Goal: Transaction & Acquisition: Purchase product/service

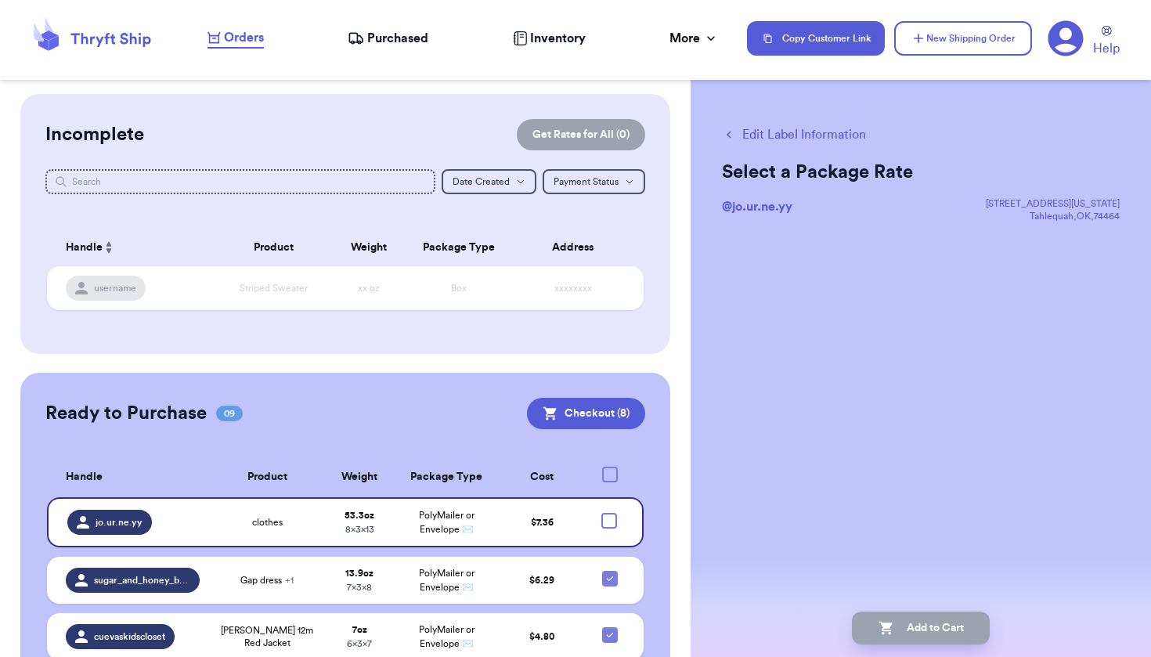
scroll to position [403, 0]
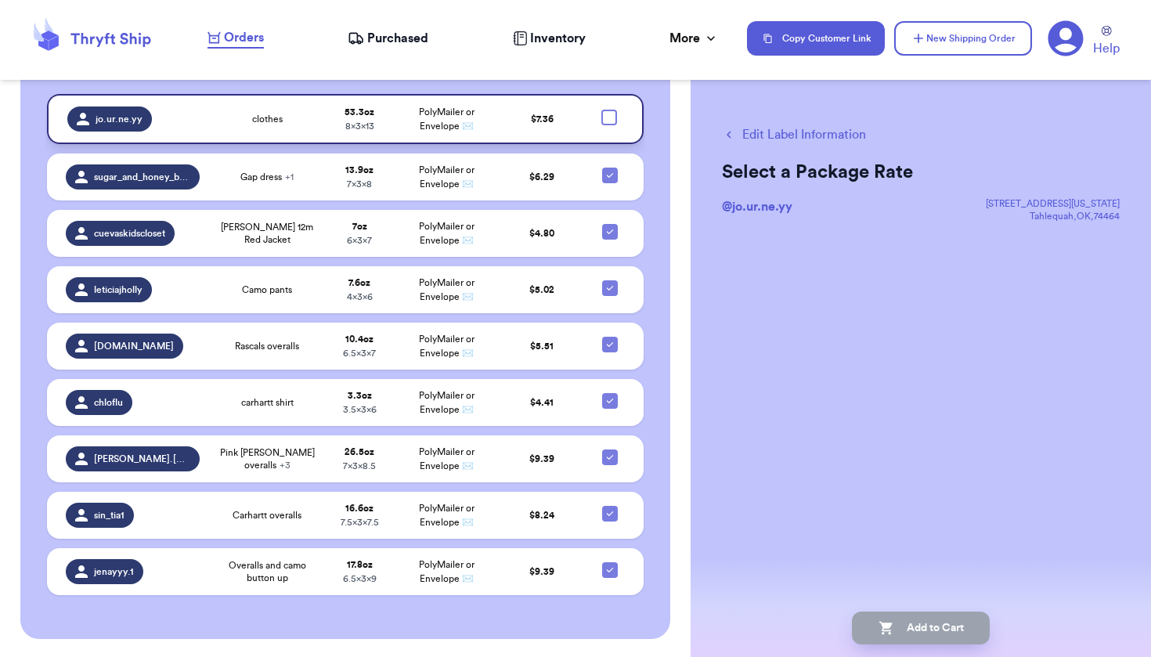
click at [601, 124] on div at bounding box center [609, 118] width 16 height 16
click at [608, 110] on input "checkbox" at bounding box center [608, 109] width 1 height 1
checkbox input "true"
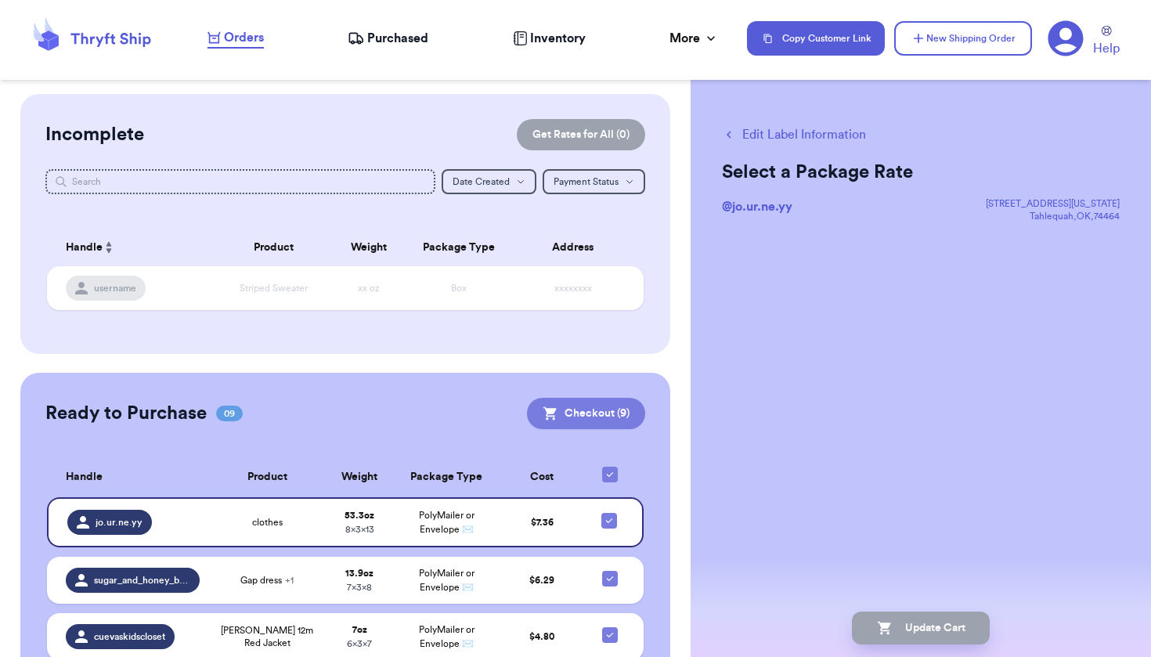
scroll to position [0, 0]
click at [575, 402] on button "Checkout ( 9 )" at bounding box center [586, 413] width 118 height 31
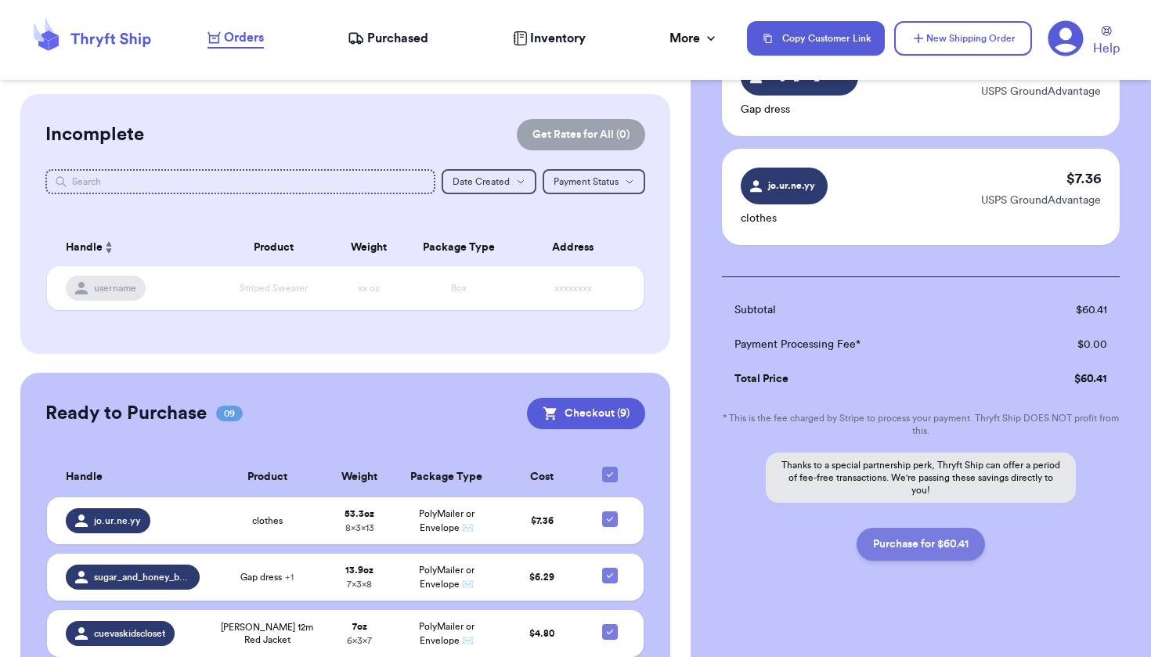
scroll to position [929, 0]
click at [901, 535] on button "Purchase for $60.41" at bounding box center [920, 544] width 128 height 33
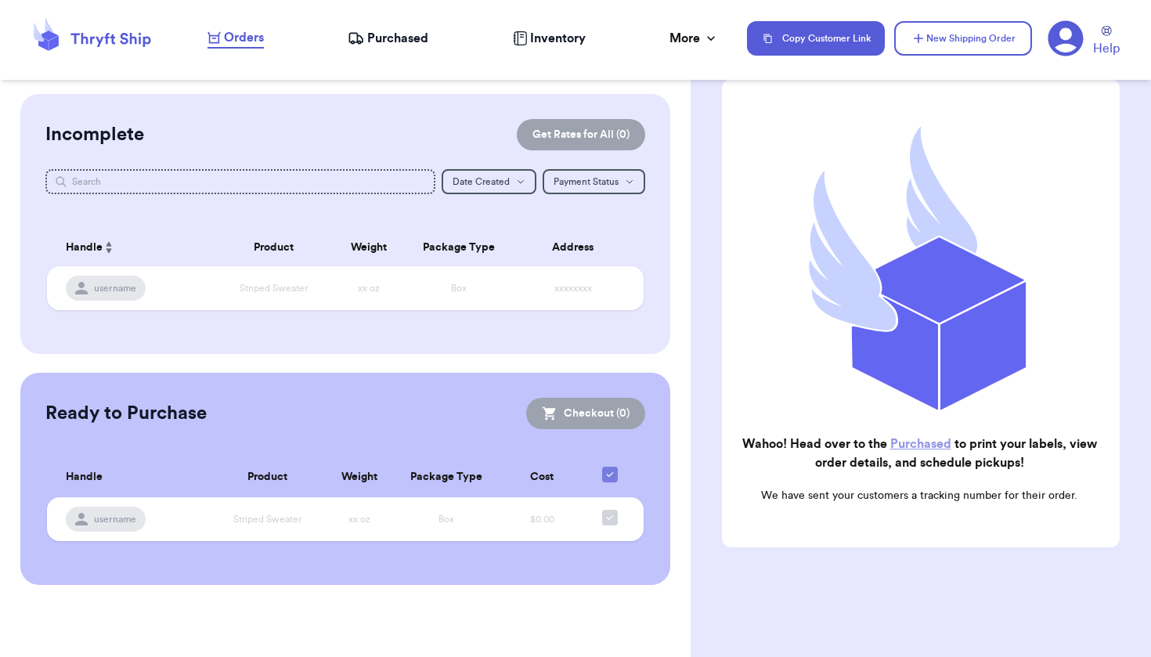
checkbox input "true"
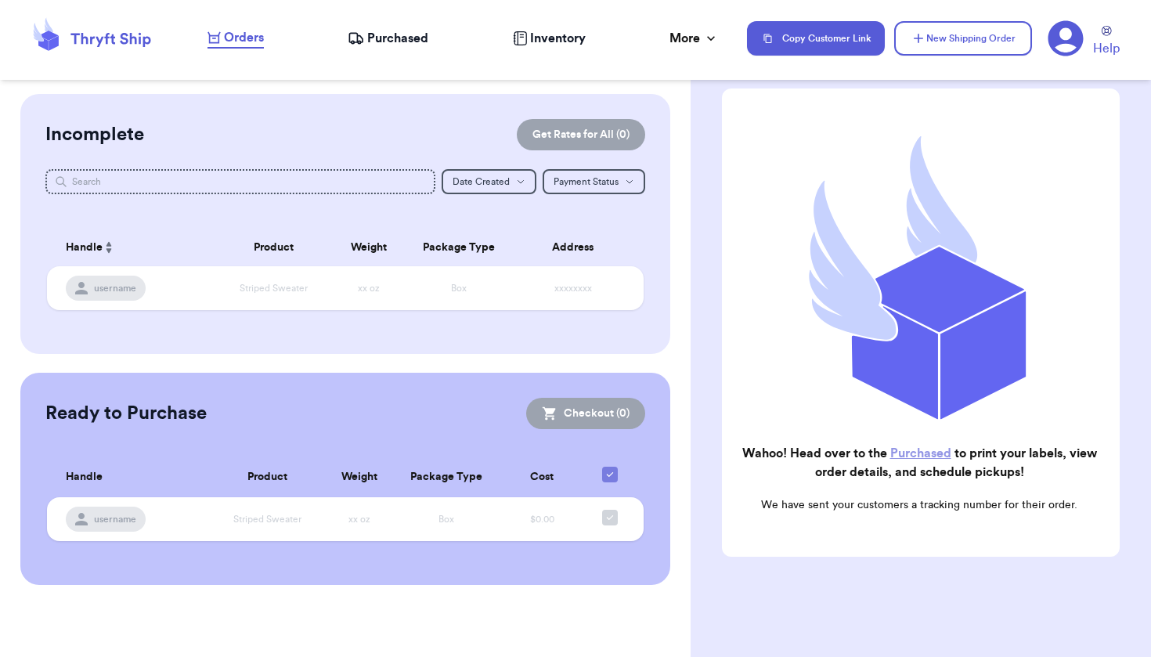
click at [385, 31] on span "Purchased" at bounding box center [397, 38] width 61 height 19
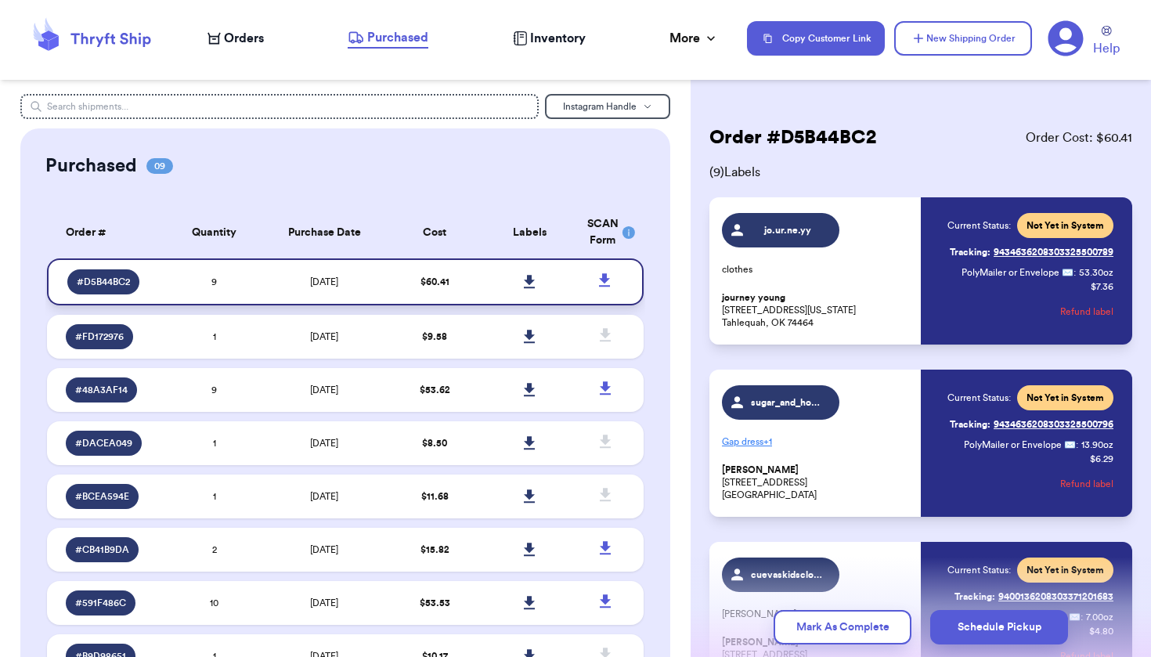
click at [524, 288] on icon at bounding box center [529, 281] width 11 height 13
click at [600, 283] on icon at bounding box center [605, 281] width 20 height 20
click at [1065, 27] on icon at bounding box center [1065, 38] width 35 height 35
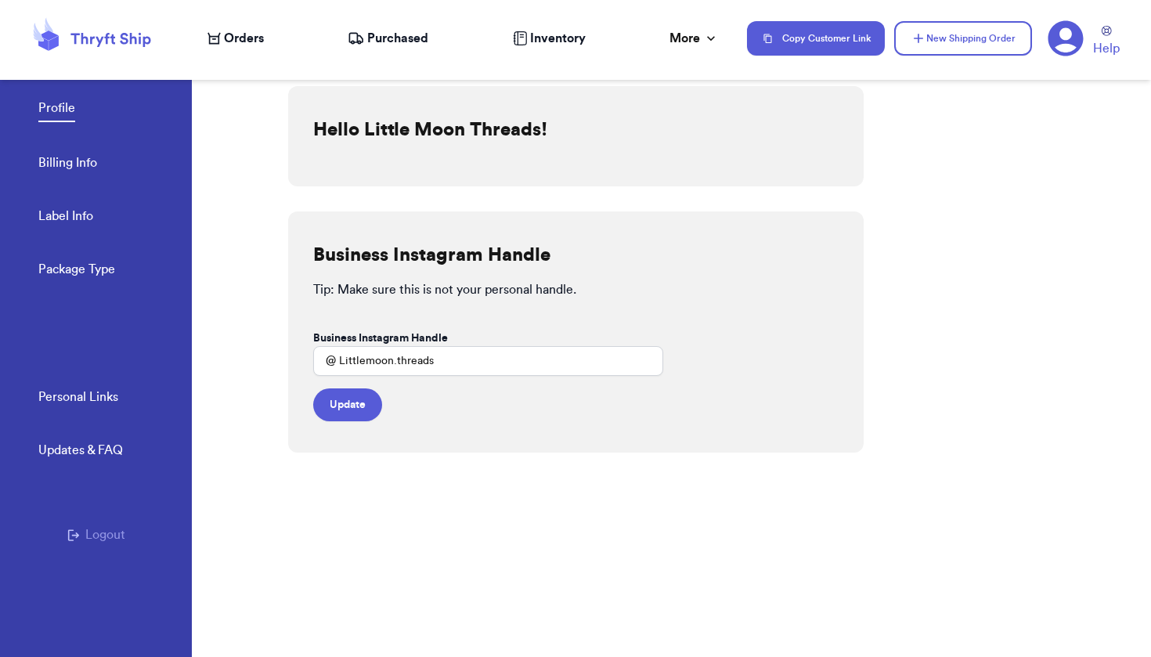
click at [92, 537] on button "Logout" at bounding box center [96, 534] width 58 height 19
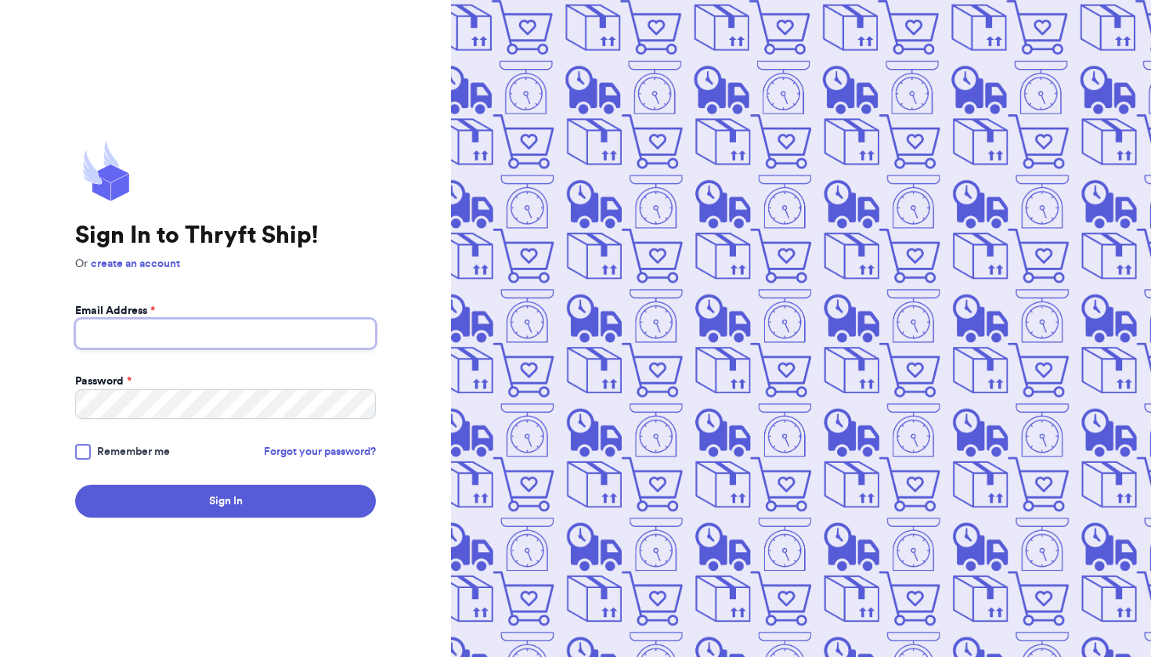
type input "littlemoon.threads.books@gmail.com"
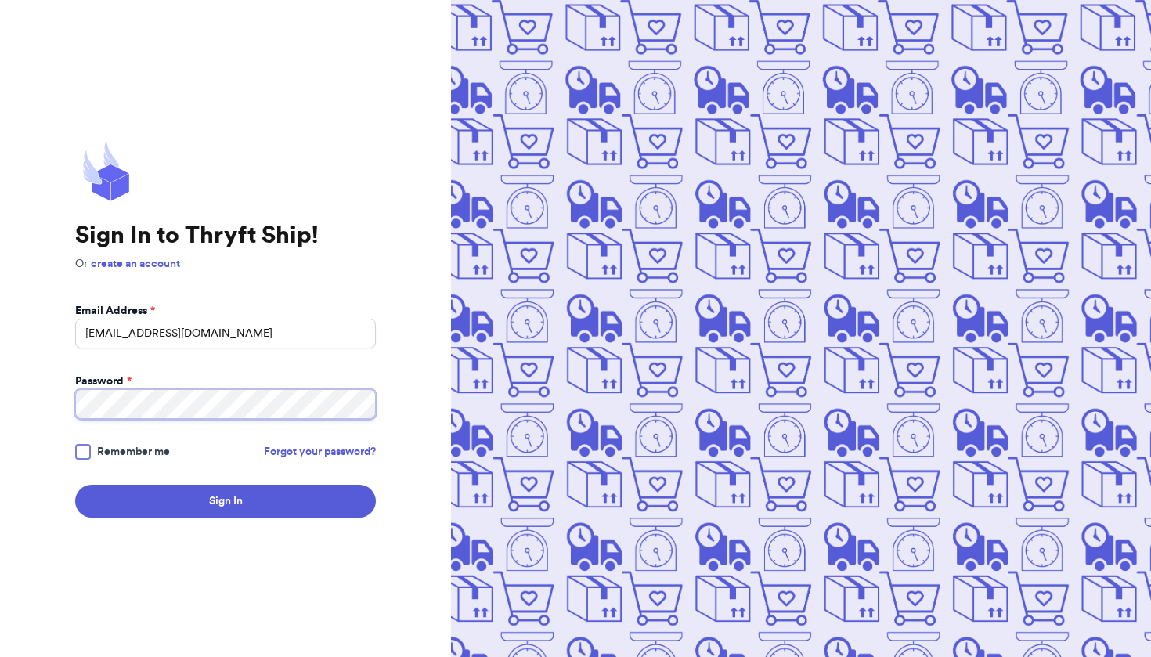
click at [225, 501] on button "Sign In" at bounding box center [225, 501] width 301 height 33
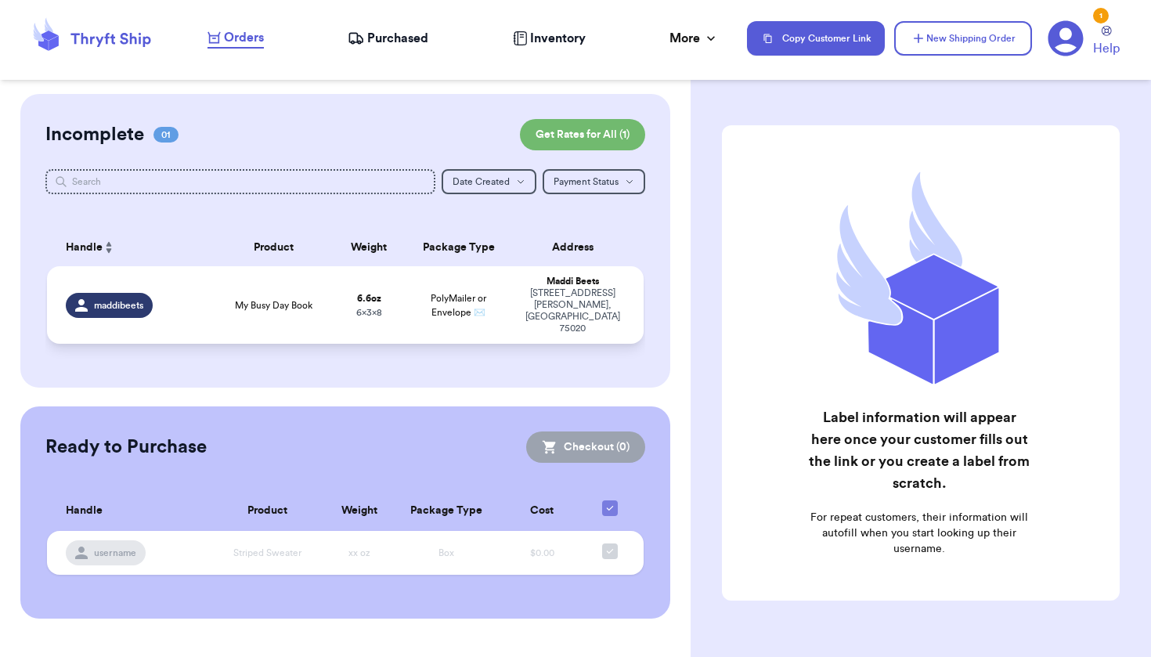
click at [323, 315] on td "My Busy Day Book" at bounding box center [273, 305] width 119 height 78
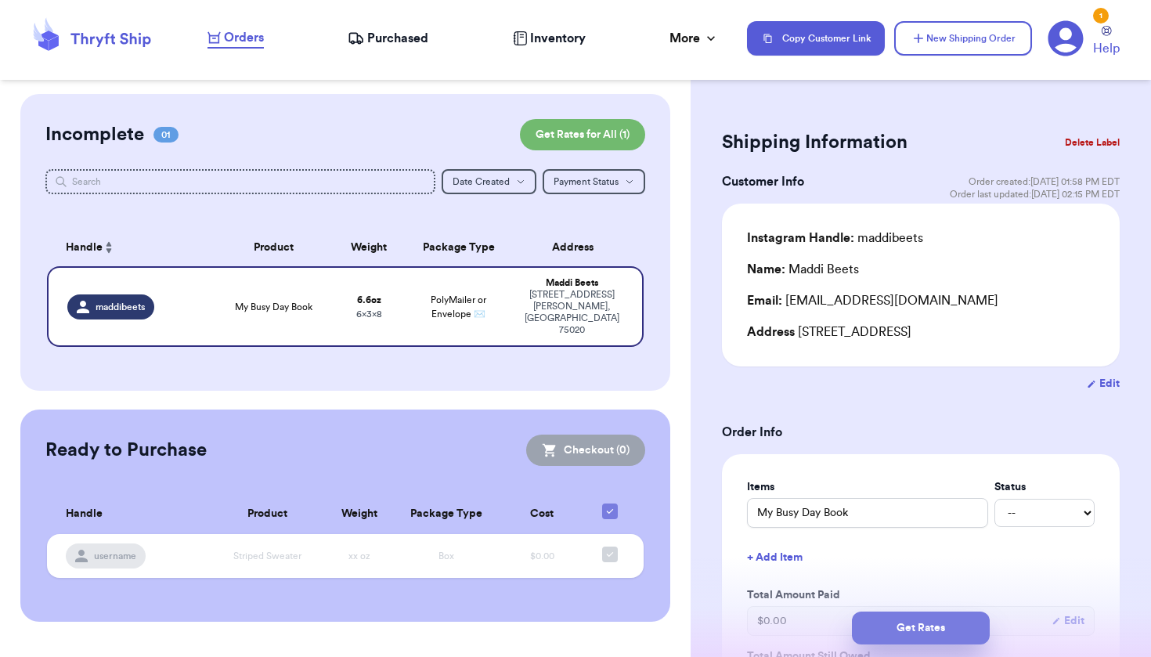
click at [915, 624] on button "Get Rates" at bounding box center [921, 627] width 138 height 33
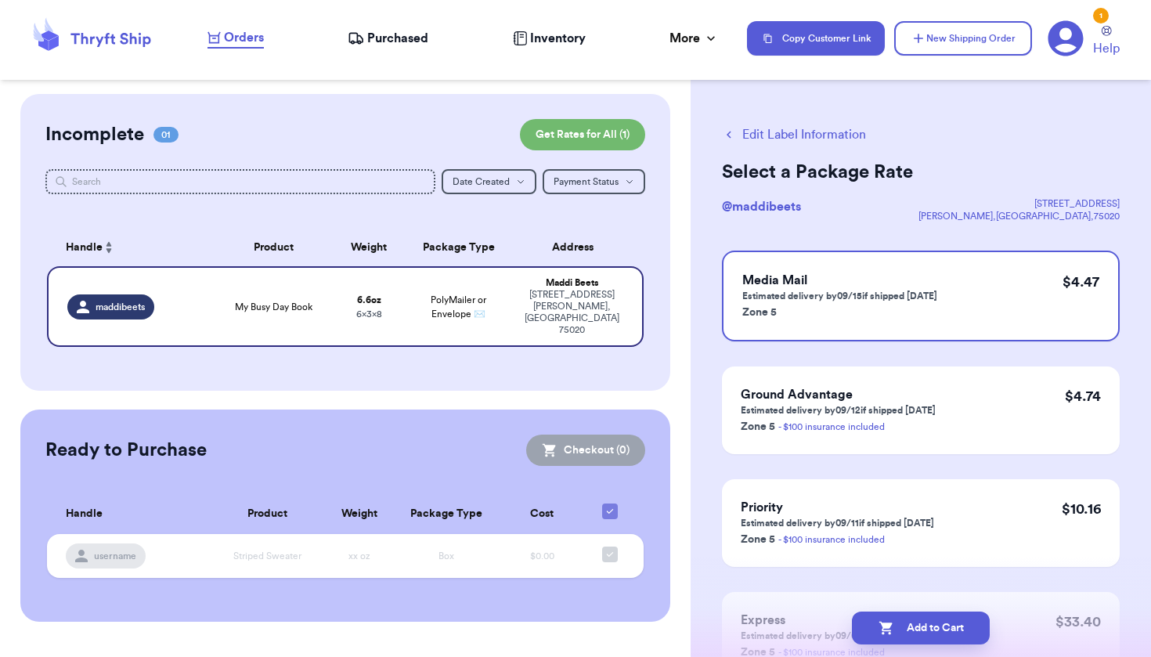
click at [915, 624] on button "Add to Cart" at bounding box center [921, 627] width 138 height 33
checkbox input "true"
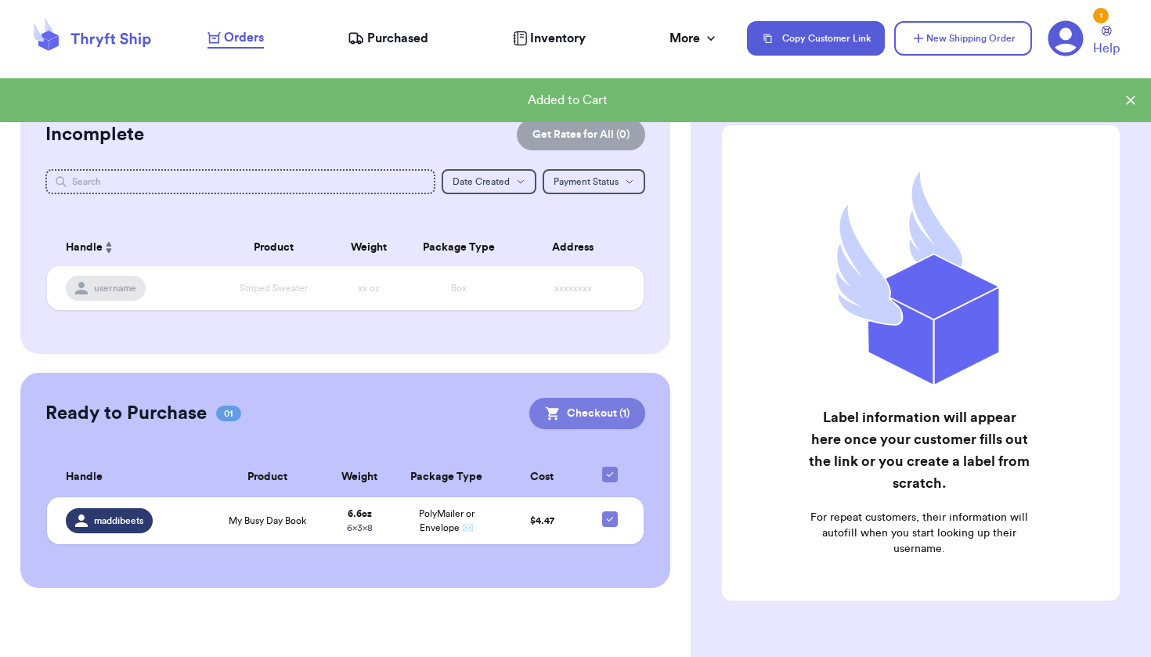
click at [595, 401] on button "Checkout ( 1 )" at bounding box center [587, 413] width 116 height 31
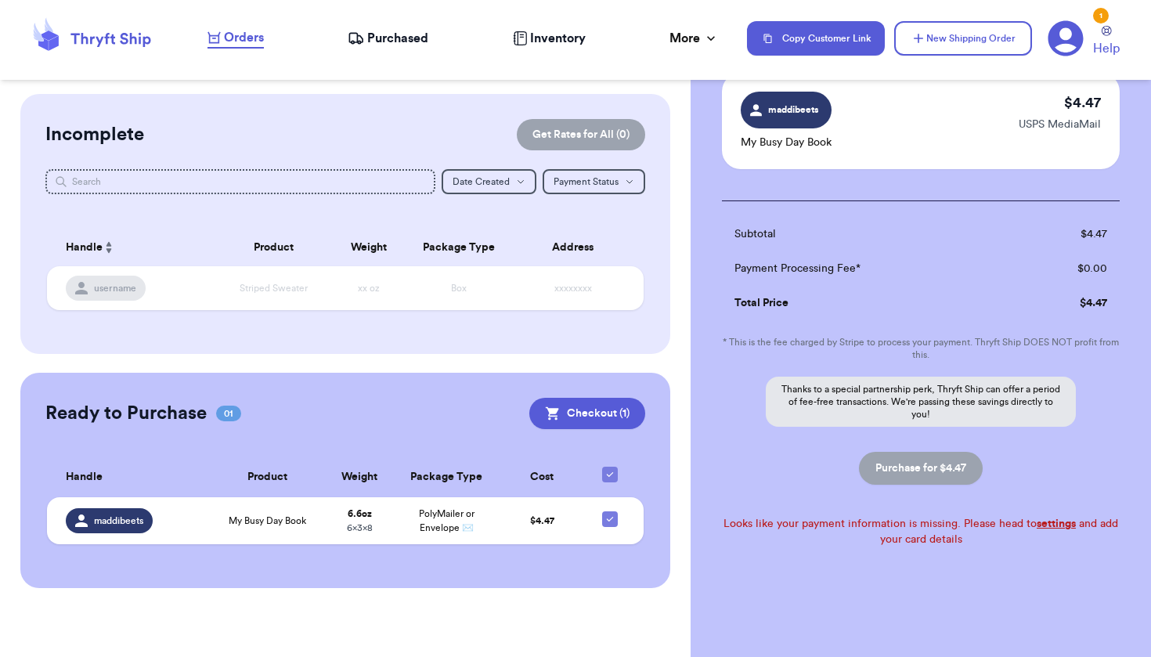
scroll to position [122, 0]
click at [941, 536] on div "Looks like your payment information is missing. Please head to settings and add…" at bounding box center [921, 531] width 398 height 31
click at [1103, 31] on icon at bounding box center [1106, 31] width 10 height 10
click at [1076, 43] on icon at bounding box center [1065, 38] width 35 height 35
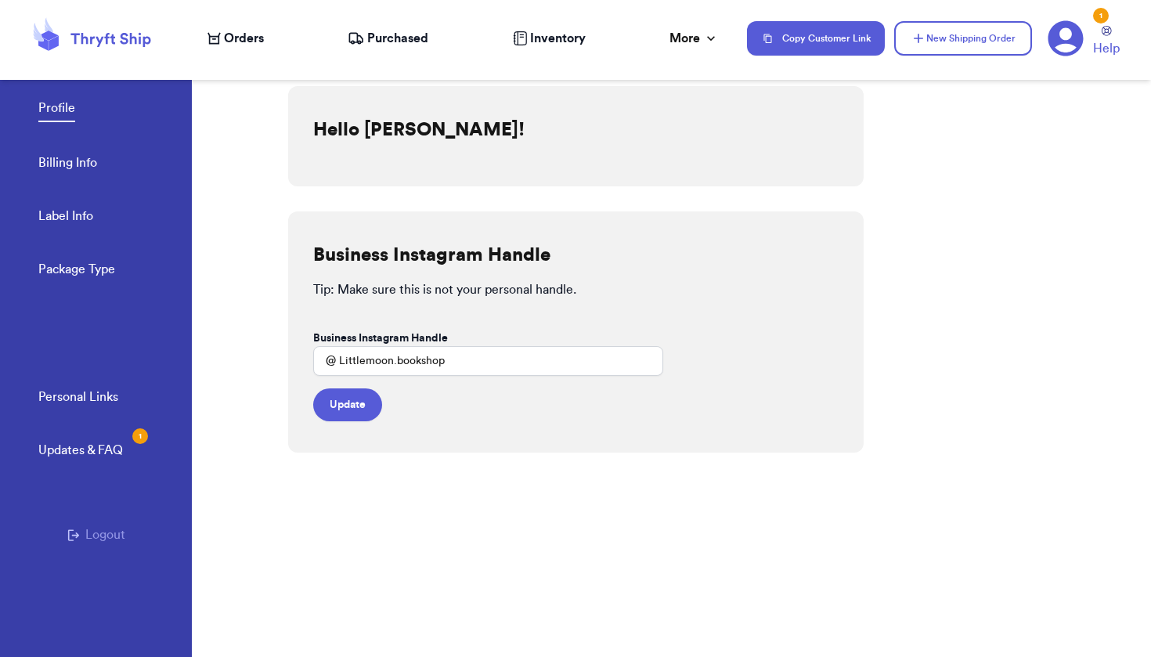
click at [58, 103] on link "Profile" at bounding box center [56, 110] width 37 height 23
click at [226, 39] on span "Orders" at bounding box center [244, 38] width 40 height 19
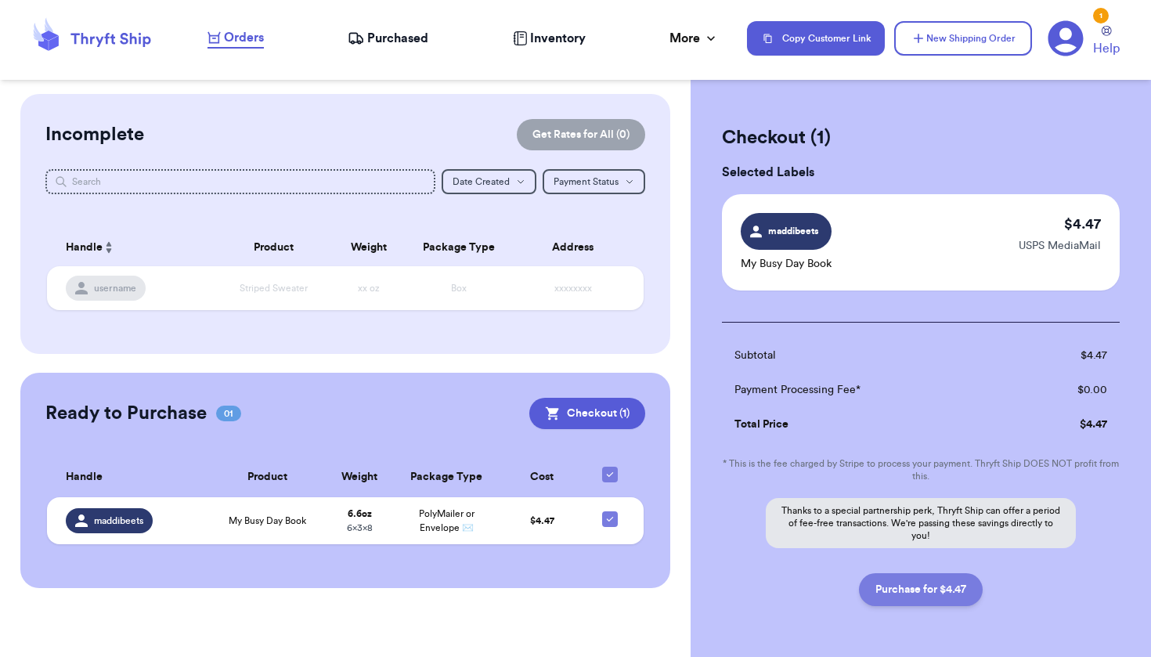
click at [896, 584] on button "Purchase for $4.47" at bounding box center [921, 589] width 124 height 33
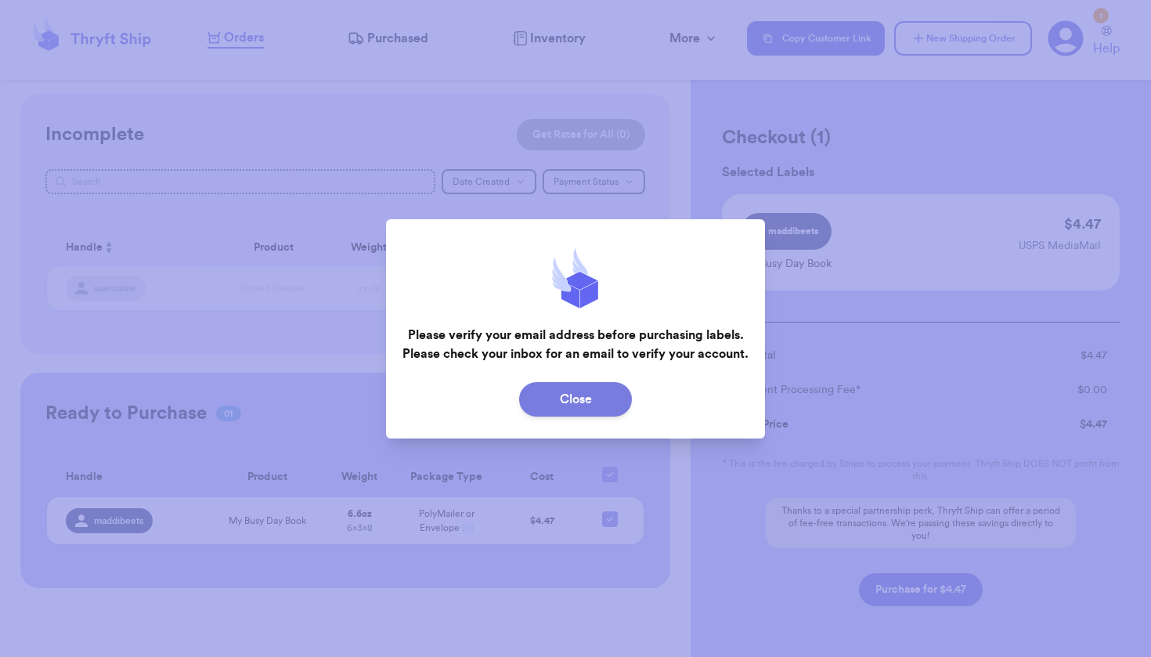
click at [612, 390] on button "Close" at bounding box center [575, 399] width 113 height 34
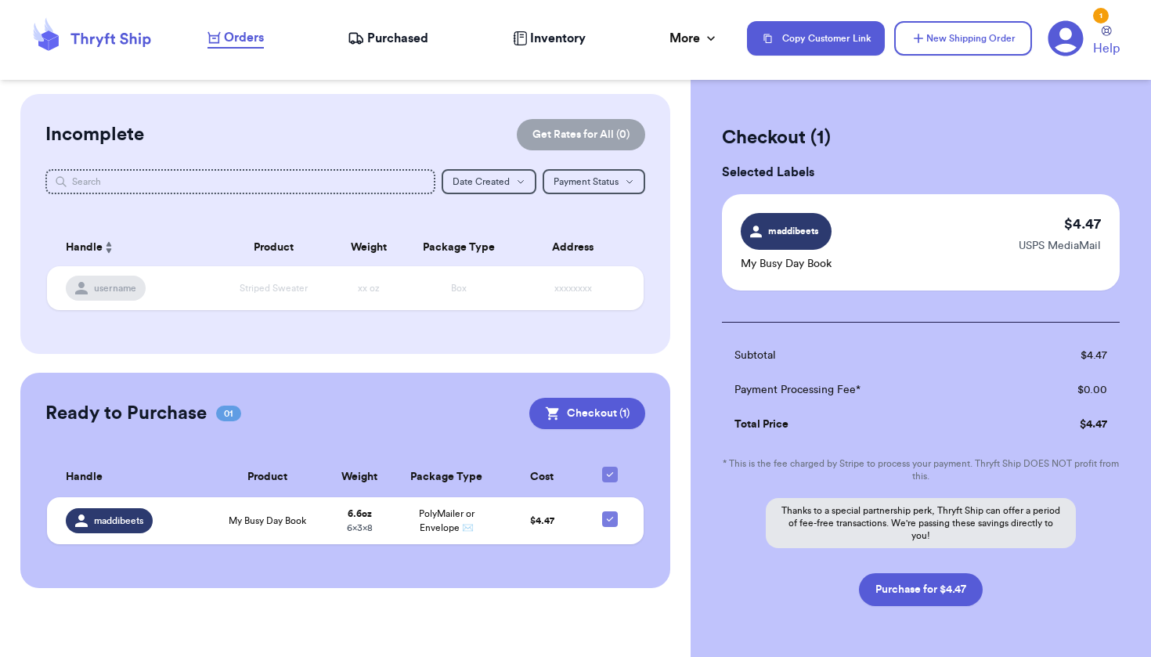
checkbox input "false"
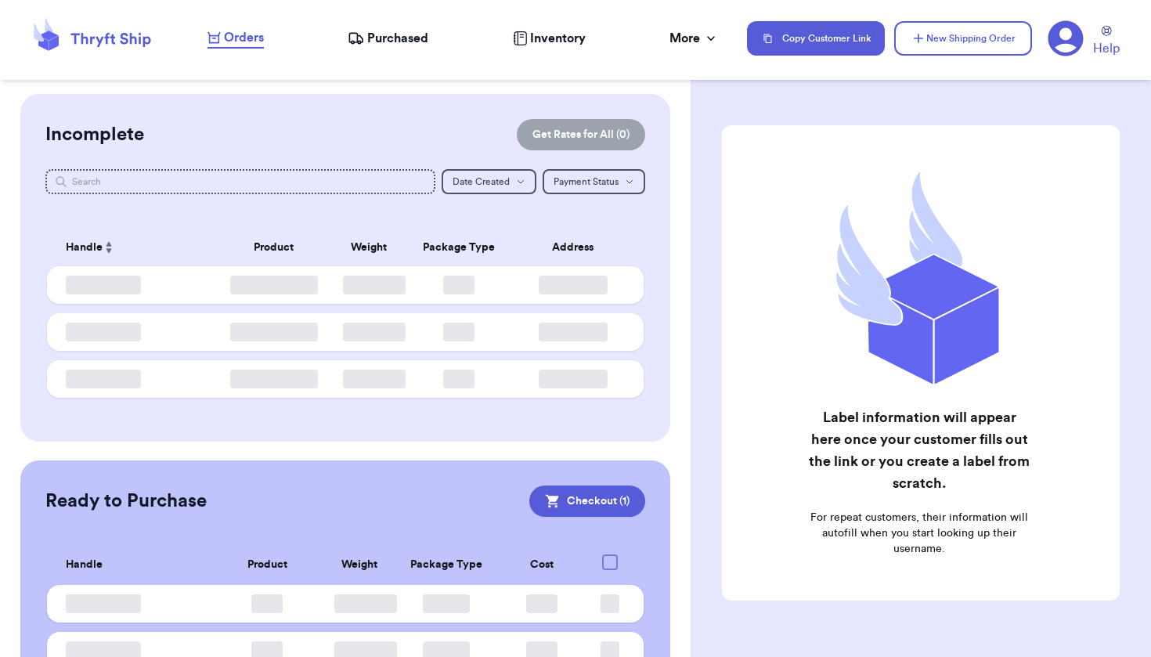
checkbox input "true"
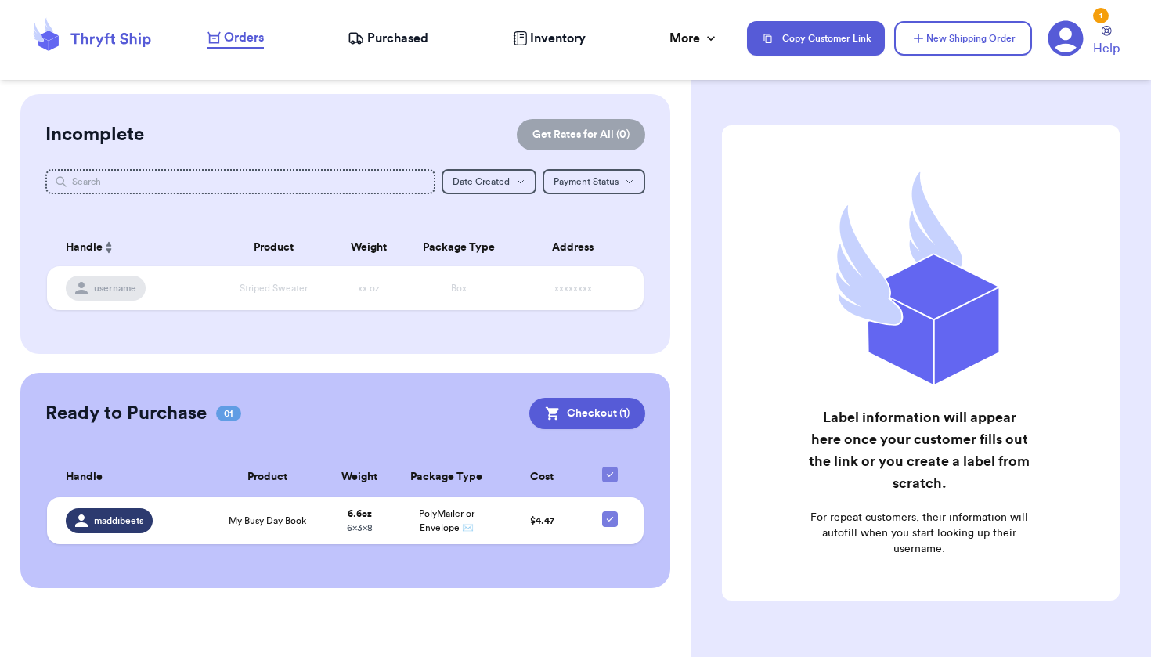
click at [1068, 47] on icon at bounding box center [1065, 38] width 36 height 36
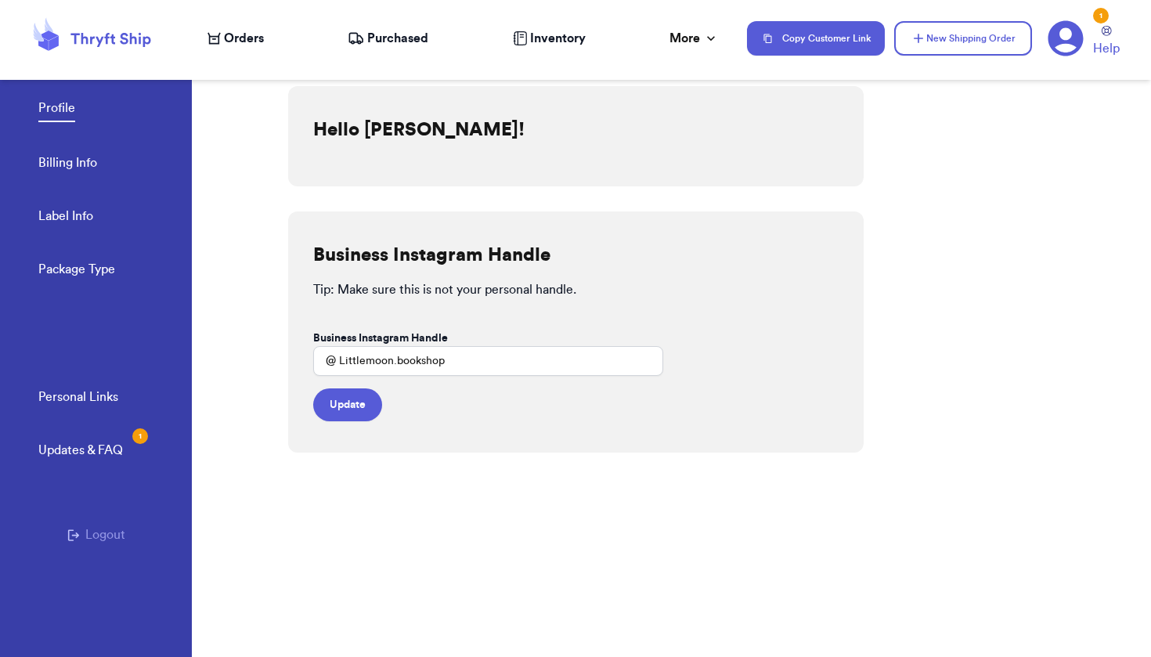
click at [73, 164] on link "Billing Info" at bounding box center [67, 164] width 59 height 22
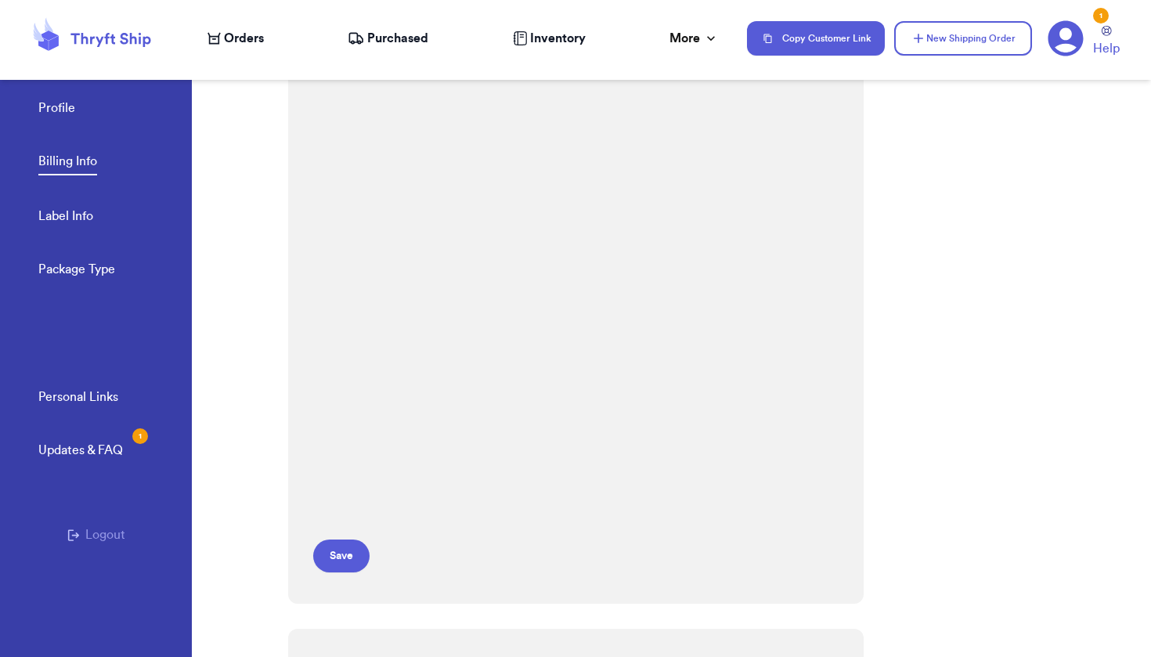
scroll to position [198, 0]
click at [819, 455] on div "Payment Details Save" at bounding box center [575, 245] width 575 height 714
click at [342, 556] on button "Save" at bounding box center [341, 554] width 56 height 33
click at [737, 509] on div "Payment Details **** 9867 Expires: 12/2028 Save" at bounding box center [575, 246] width 575 height 717
click at [341, 557] on button "Save" at bounding box center [341, 557] width 56 height 33
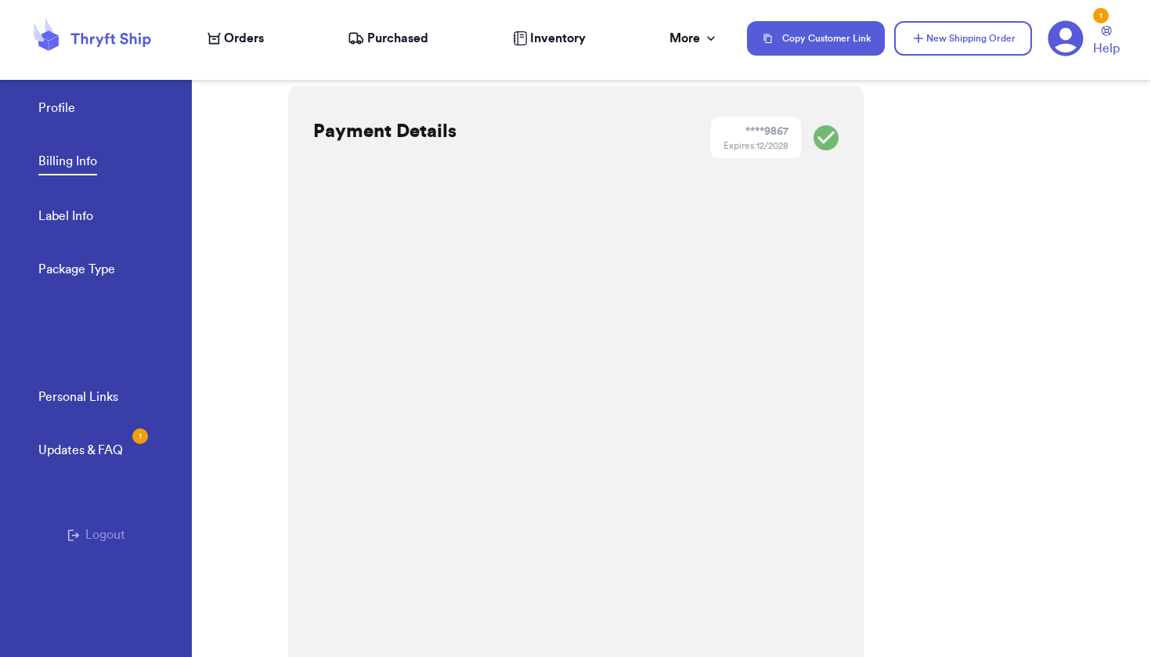
scroll to position [0, 0]
click at [773, 132] on div "**** 9867" at bounding box center [766, 132] width 43 height 16
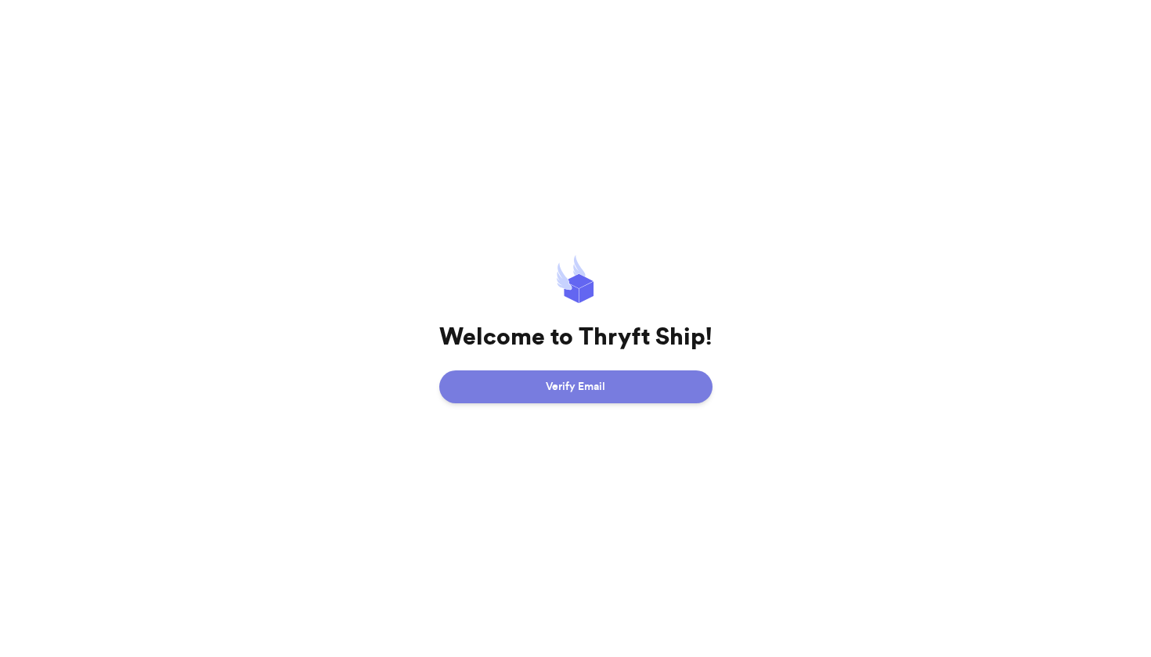
click at [623, 376] on button "Verify Email" at bounding box center [575, 386] width 273 height 33
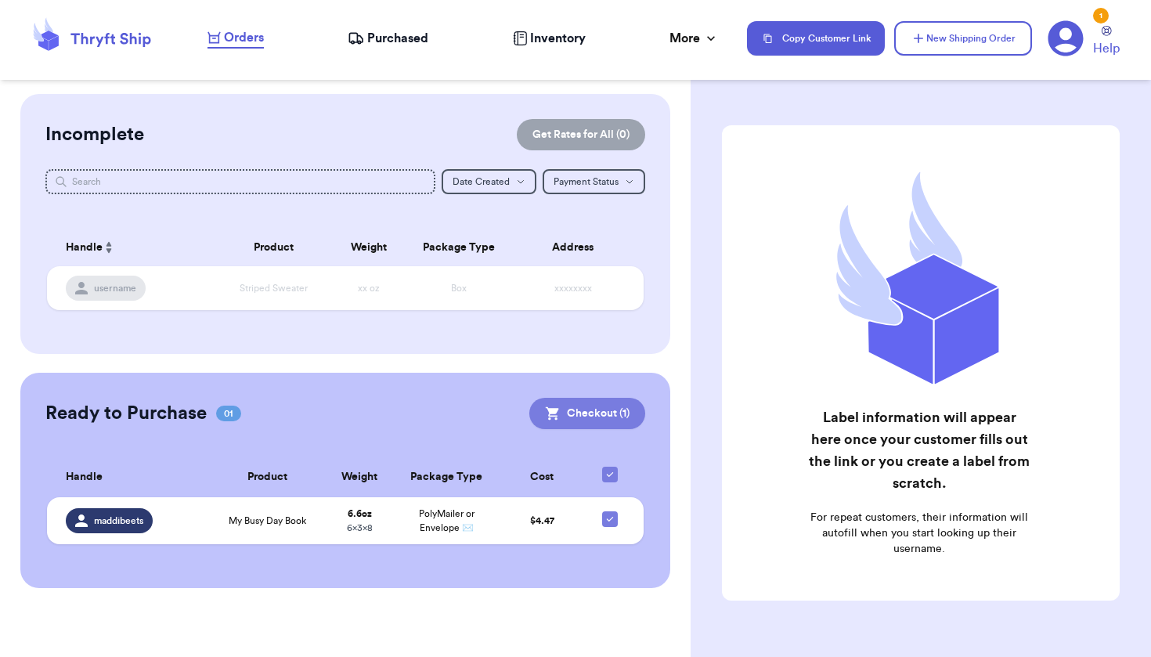
click at [610, 424] on button "Checkout ( 1 )" at bounding box center [587, 413] width 116 height 31
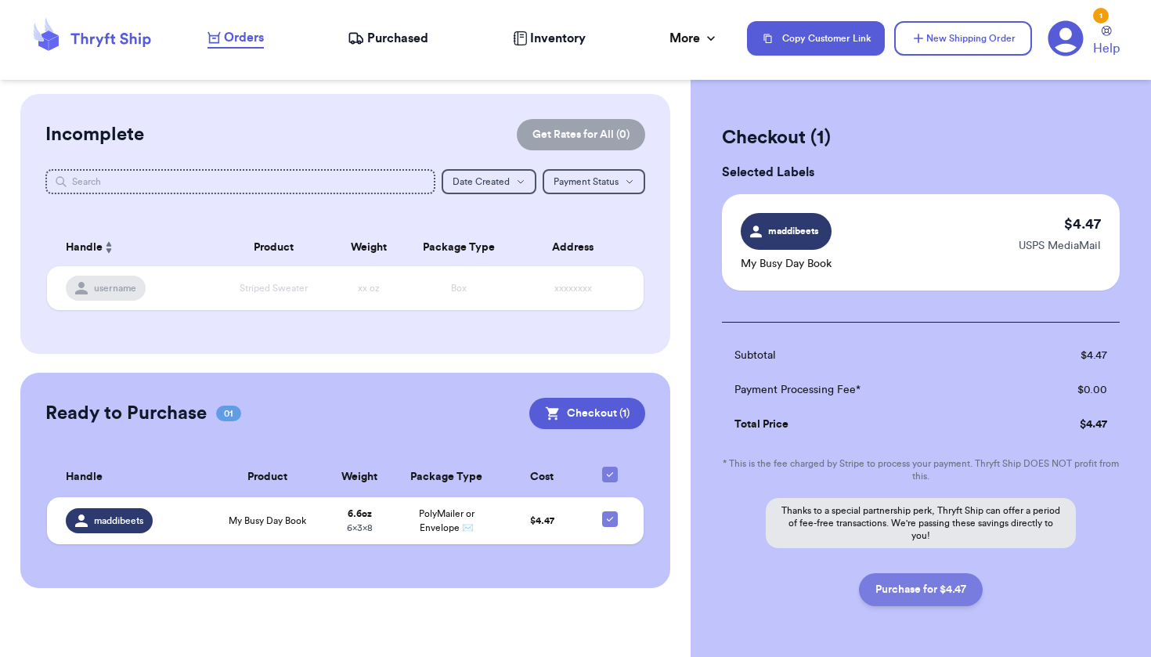
click at [918, 593] on button "Purchase for $4.47" at bounding box center [921, 589] width 124 height 33
checkbox input "false"
checkbox input "true"
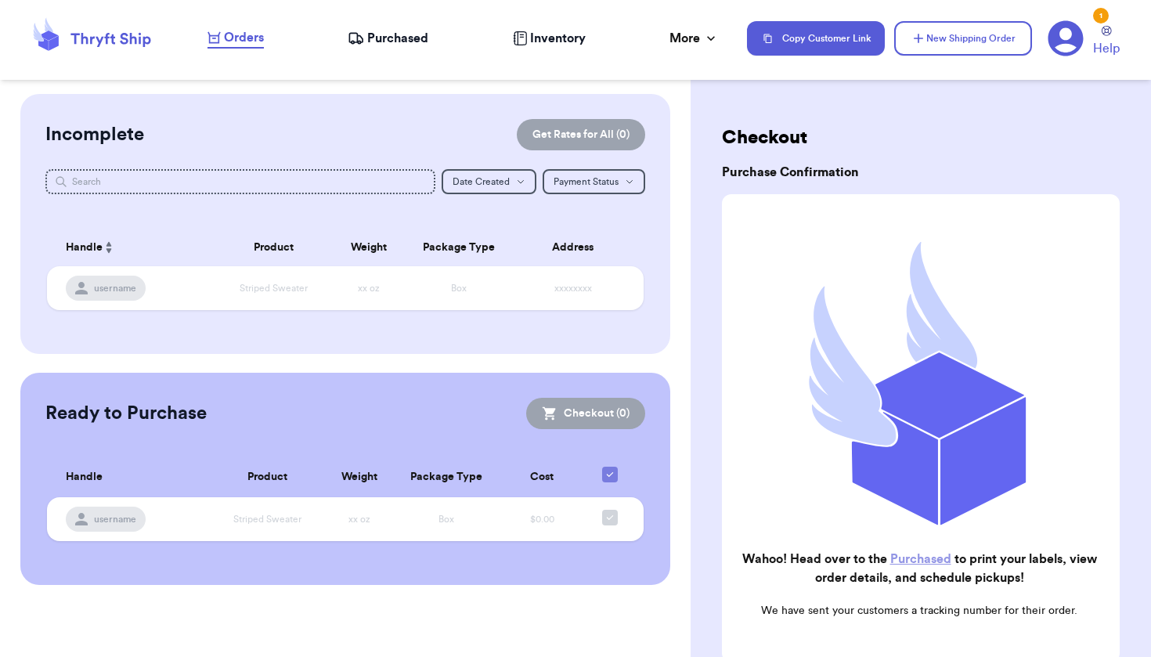
click at [384, 30] on span "Purchased" at bounding box center [397, 38] width 61 height 19
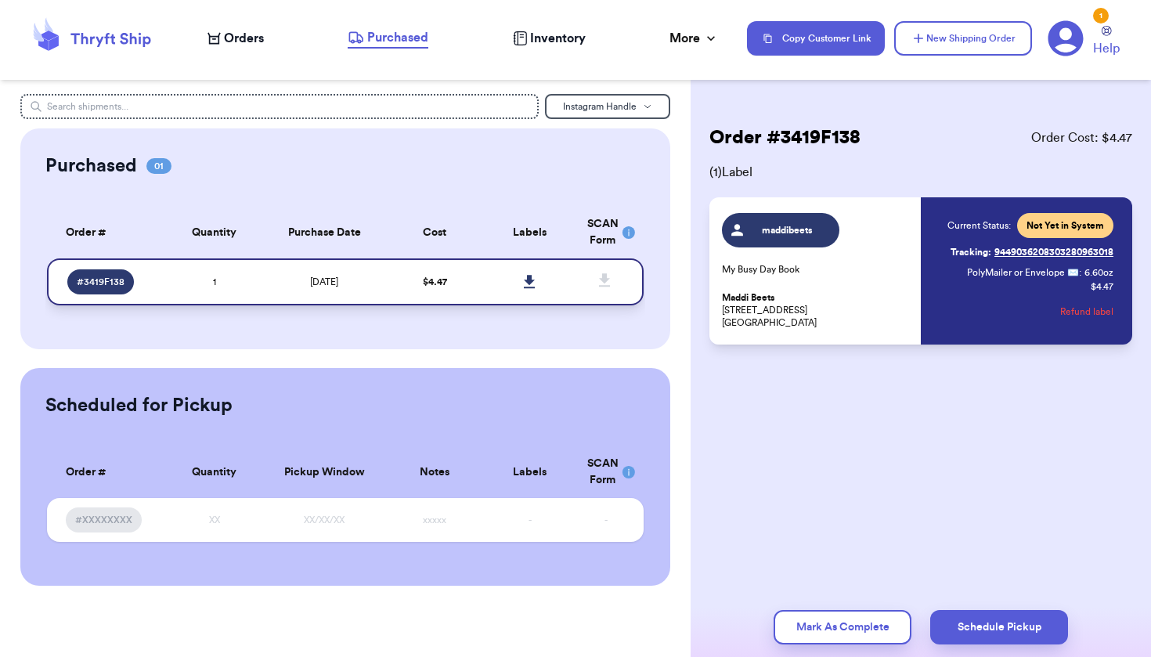
click at [528, 289] on icon at bounding box center [530, 282] width 12 height 14
